Goal: Communication & Community: Share content

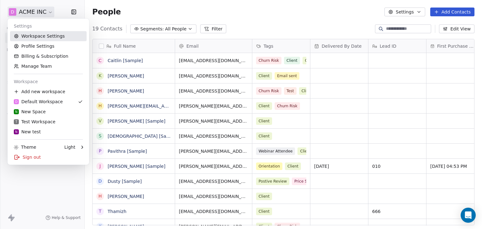
scroll to position [196, 392]
click at [42, 36] on link "Workspace Settings" at bounding box center [48, 36] width 77 height 10
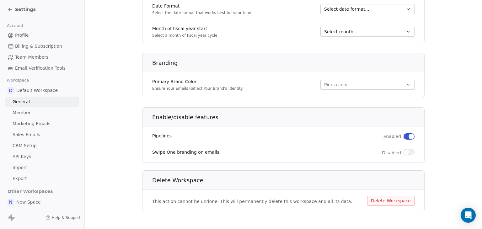
scroll to position [358, 0]
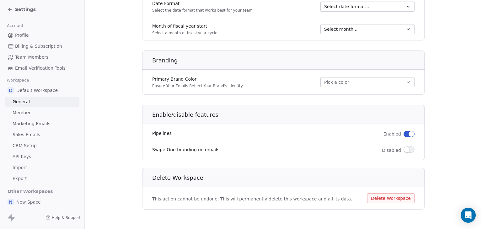
click at [14, 12] on div "Settings" at bounding box center [22, 9] width 28 height 6
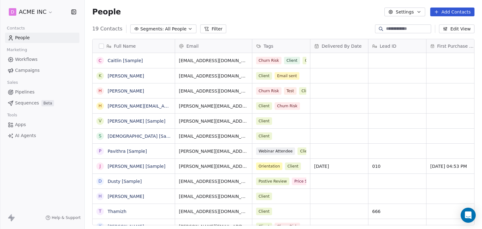
scroll to position [196, 392]
click at [24, 12] on html "D ACME INC Contacts People Marketing Workflows Campaigns Sales Pipelines Sequen…" at bounding box center [241, 114] width 482 height 229
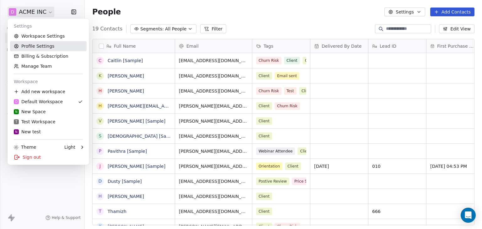
click at [33, 46] on link "Profile Settings" at bounding box center [48, 46] width 77 height 10
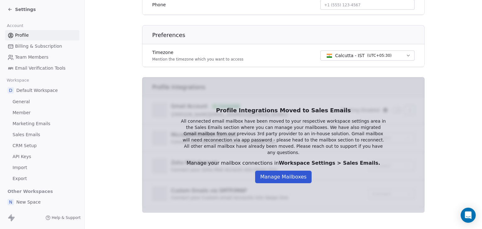
scroll to position [170, 0]
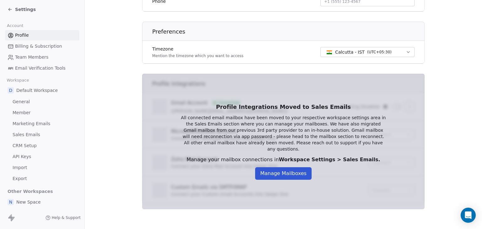
click at [26, 9] on span "Settings" at bounding box center [25, 9] width 21 height 6
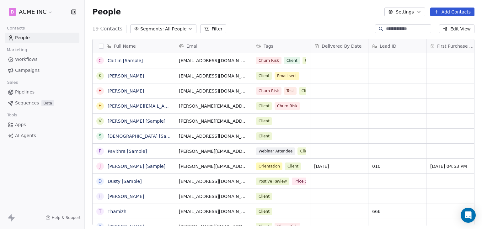
scroll to position [196, 392]
click at [26, 9] on html "D ACME INC Contacts People Marketing Workflows Campaigns Sales Pipelines Sequen…" at bounding box center [241, 114] width 482 height 229
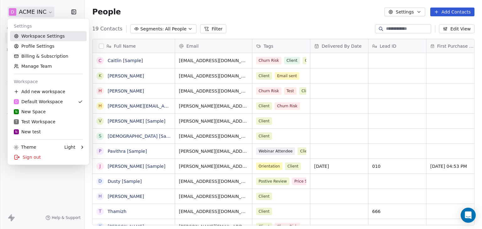
click at [40, 37] on link "Workspace Settings" at bounding box center [48, 36] width 77 height 10
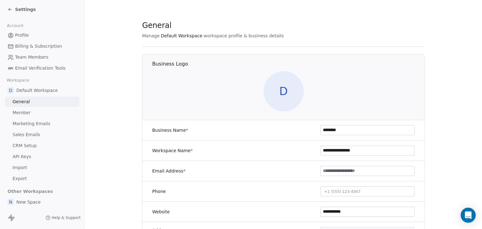
click at [18, 8] on span "Settings" at bounding box center [25, 9] width 21 height 6
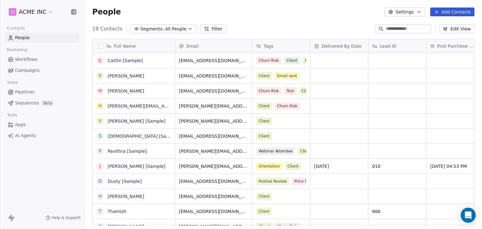
scroll to position [196, 392]
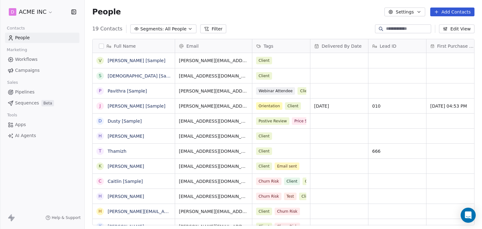
click at [29, 69] on span "Campaigns" at bounding box center [27, 70] width 24 height 7
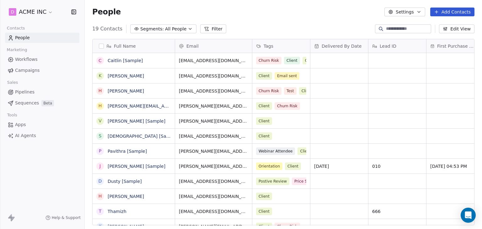
click at [31, 69] on span "Campaigns" at bounding box center [27, 70] width 24 height 7
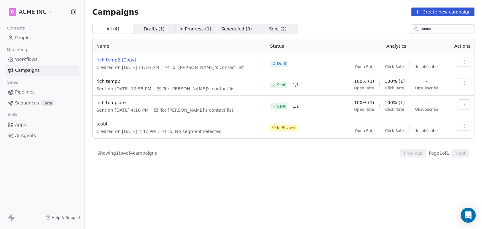
drag, startPoint x: 114, startPoint y: 63, endPoint x: 115, endPoint y: 59, distance: 4.4
click at [115, 59] on span "rich temp2 (Copy)" at bounding box center [179, 60] width 166 height 6
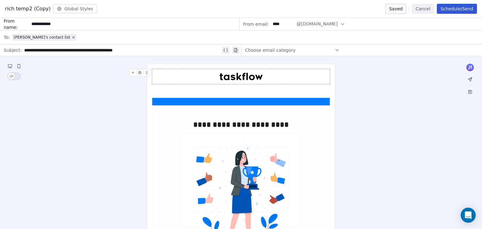
click at [423, 8] on button "Cancel" at bounding box center [423, 9] width 22 height 10
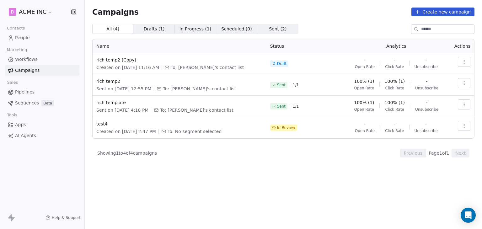
click at [198, 161] on div "All ( 4 ) All ( 4 ) Drafts ( 1 ) Drafts ( 1 ) In Progress ( 1 ) In Progress ( 1…" at bounding box center [283, 99] width 382 height 150
click at [23, 42] on link "People" at bounding box center [42, 38] width 74 height 10
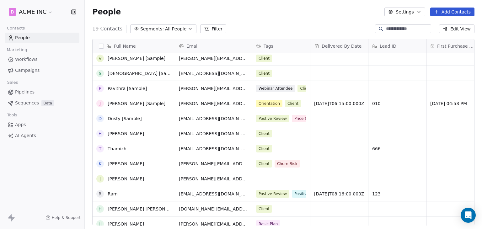
scroll to position [113, 0]
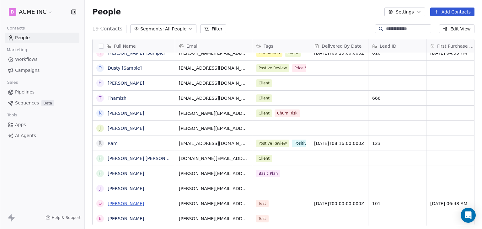
click at [131, 204] on link "[PERSON_NAME]" at bounding box center [126, 203] width 36 height 5
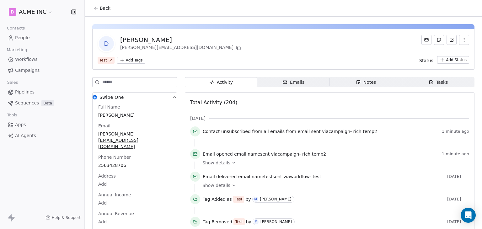
click at [289, 81] on div "Emails" at bounding box center [294, 82] width 22 height 7
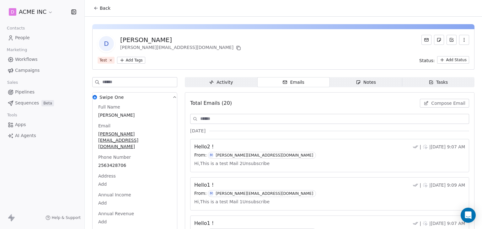
click at [286, 151] on div "Hello2 ! | | Aug 7th, 9:07 AM From: M mrinal.bankar456@gmail.com" at bounding box center [329, 151] width 271 height 16
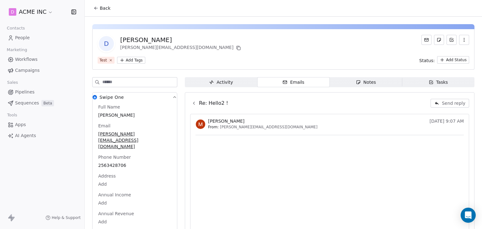
click at [232, 86] on span "Activity Activity" at bounding box center [221, 82] width 73 height 10
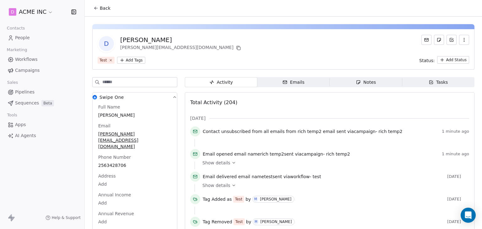
click at [281, 83] on span "Emails Emails" at bounding box center [293, 82] width 73 height 10
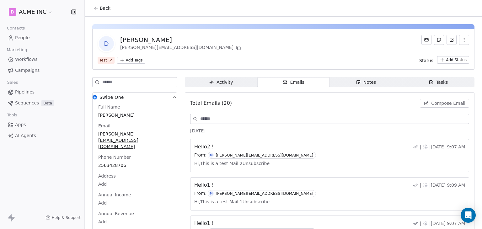
click at [438, 101] on span "Compose Email" at bounding box center [448, 103] width 34 height 6
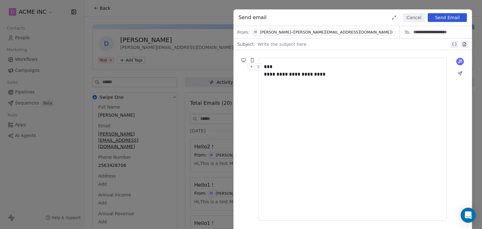
click at [272, 39] on div "Write the subject here" at bounding box center [358, 44] width 201 height 10
click at [438, 19] on button "Send Email" at bounding box center [447, 17] width 39 height 9
click at [336, 76] on div "**********" at bounding box center [353, 75] width 178 height 8
click at [445, 23] on div "Send email Cancel Send Email" at bounding box center [353, 17] width 239 height 17
click at [445, 19] on button "Send Email" at bounding box center [447, 17] width 39 height 9
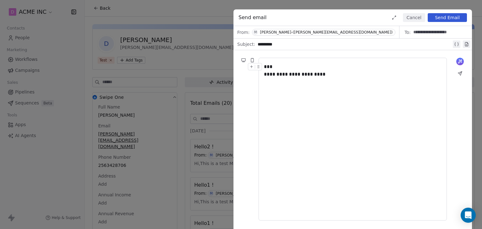
click at [407, 14] on button "Cancel" at bounding box center [414, 17] width 22 height 9
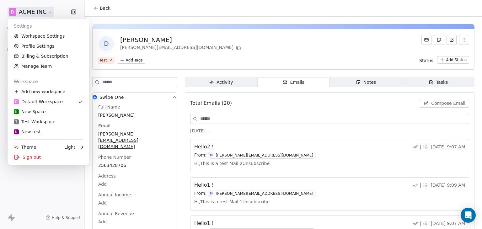
click at [24, 15] on html "D ACME INC Contacts People Marketing Workflows Campaigns Sales Pipelines Sequen…" at bounding box center [241, 114] width 482 height 229
click at [28, 45] on link "Profile Settings" at bounding box center [48, 46] width 77 height 10
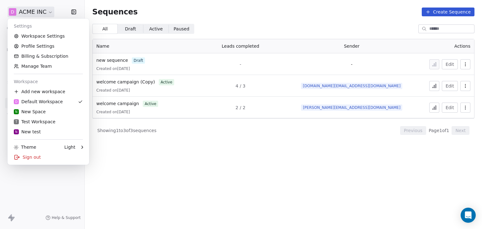
click at [30, 13] on html "D ACME INC Contacts People Marketing Workflows Campaigns Sales Pipelines Sequen…" at bounding box center [241, 114] width 482 height 229
click at [34, 39] on link "Workspace Settings" at bounding box center [48, 36] width 77 height 10
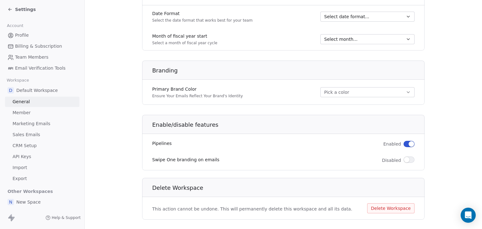
scroll to position [358, 0]
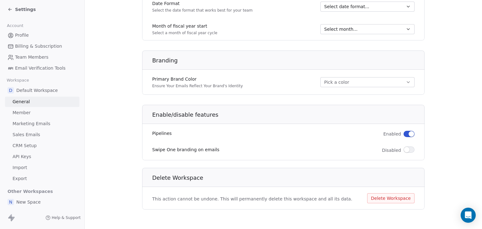
click at [20, 2] on div "Settings" at bounding box center [42, 9] width 84 height 19
click at [20, 6] on span "Settings" at bounding box center [25, 9] width 21 height 6
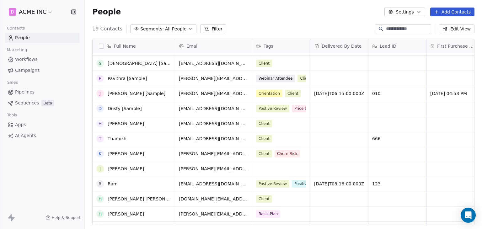
scroll to position [113, 0]
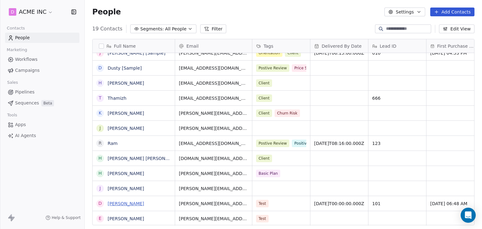
click at [133, 203] on link "[PERSON_NAME]" at bounding box center [126, 203] width 36 height 5
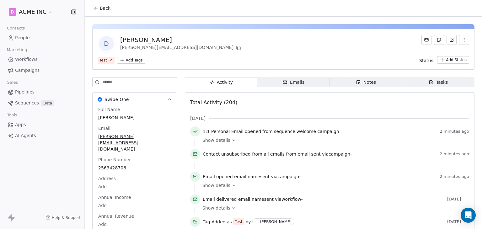
scroll to position [126, 0]
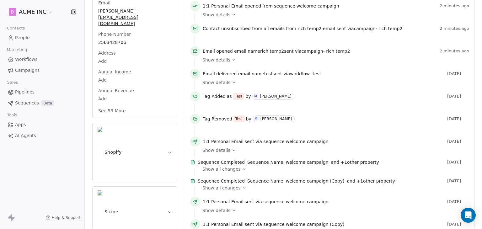
click at [119, 105] on button "See 59 More" at bounding box center [111, 110] width 35 height 11
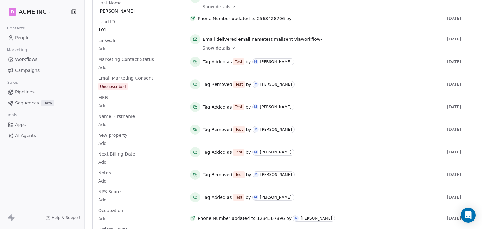
scroll to position [701, 0]
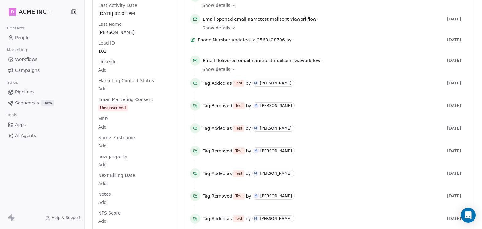
click at [130, 92] on div "Full Name [PERSON_NAME] Email [PERSON_NAME][EMAIL_ADDRESS][DOMAIN_NAME] Phone N…" at bounding box center [135, 23] width 76 height 1234
click at [135, 112] on span "Unsubscribed" at bounding box center [135, 108] width 73 height 7
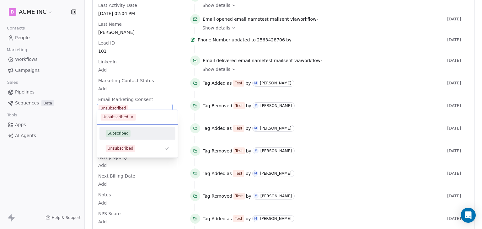
click at [130, 134] on div "Subscribed" at bounding box center [137, 133] width 63 height 7
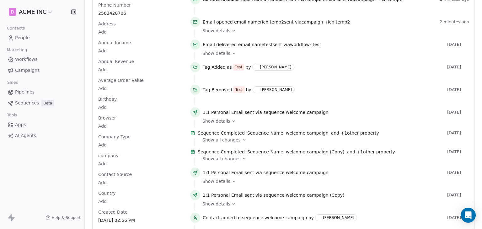
scroll to position [0, 0]
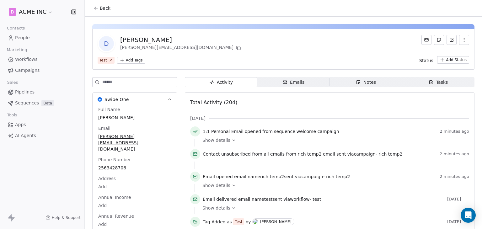
click at [113, 13] on button "Back" at bounding box center [102, 8] width 24 height 11
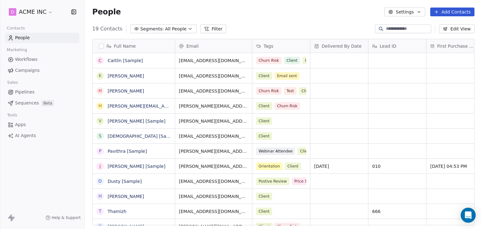
scroll to position [196, 392]
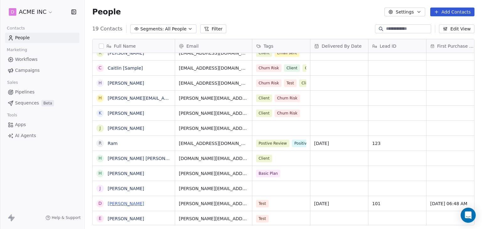
click at [142, 204] on link "[PERSON_NAME]" at bounding box center [126, 203] width 36 height 5
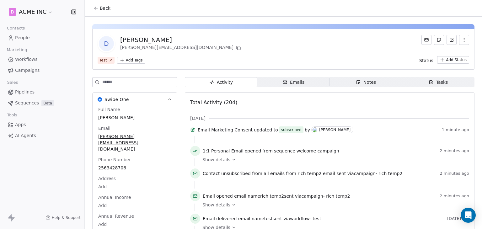
click at [250, 42] on div "D [PERSON_NAME] Hawthorne [EMAIL_ADDRESS][DOMAIN_NAME]" at bounding box center [284, 44] width 372 height 18
click at [295, 83] on div "Emails" at bounding box center [294, 82] width 22 height 7
